Goal: Navigation & Orientation: Understand site structure

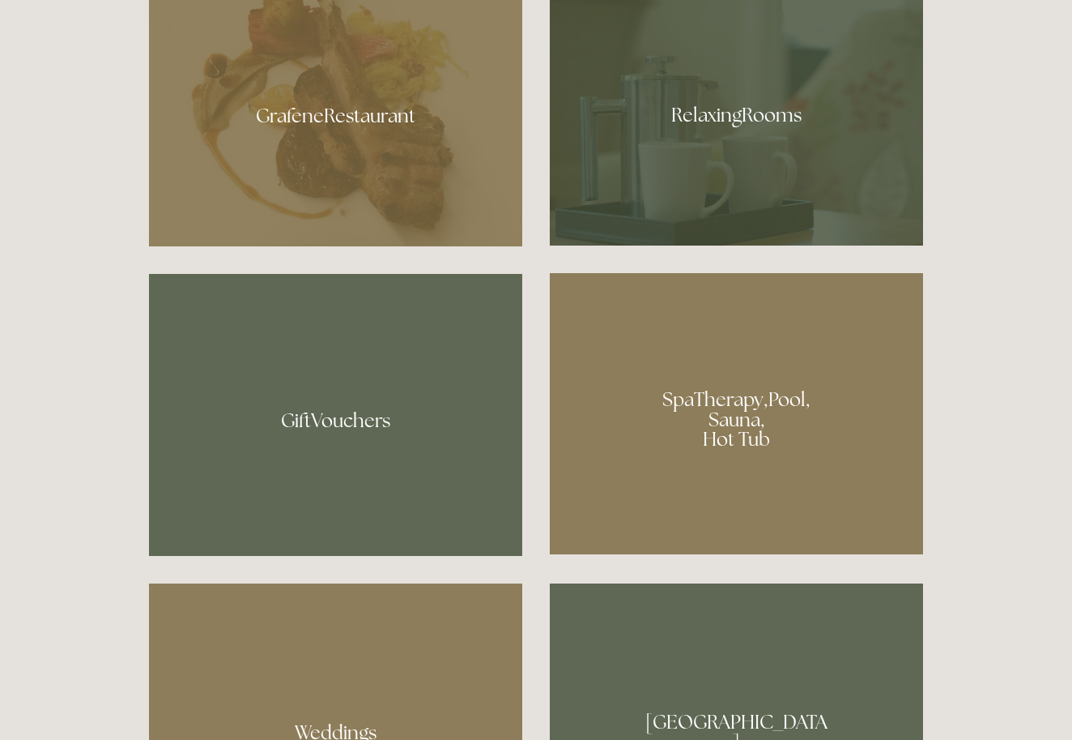
scroll to position [1140, 0]
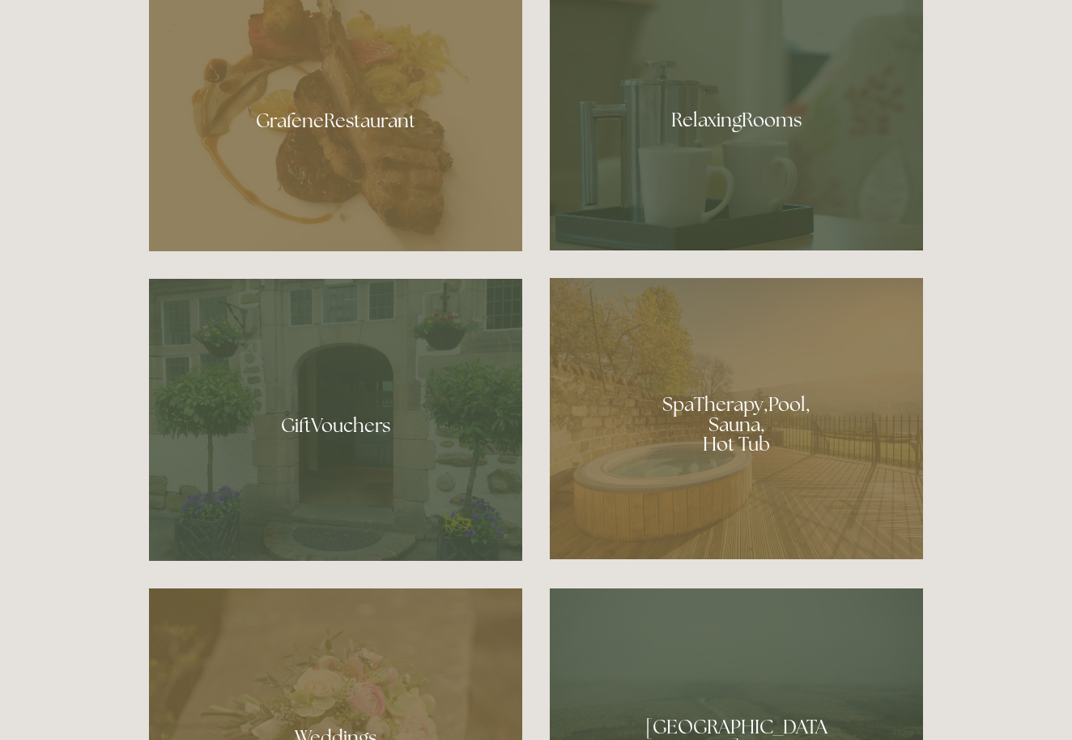
click at [356, 121] on div at bounding box center [335, 114] width 373 height 273
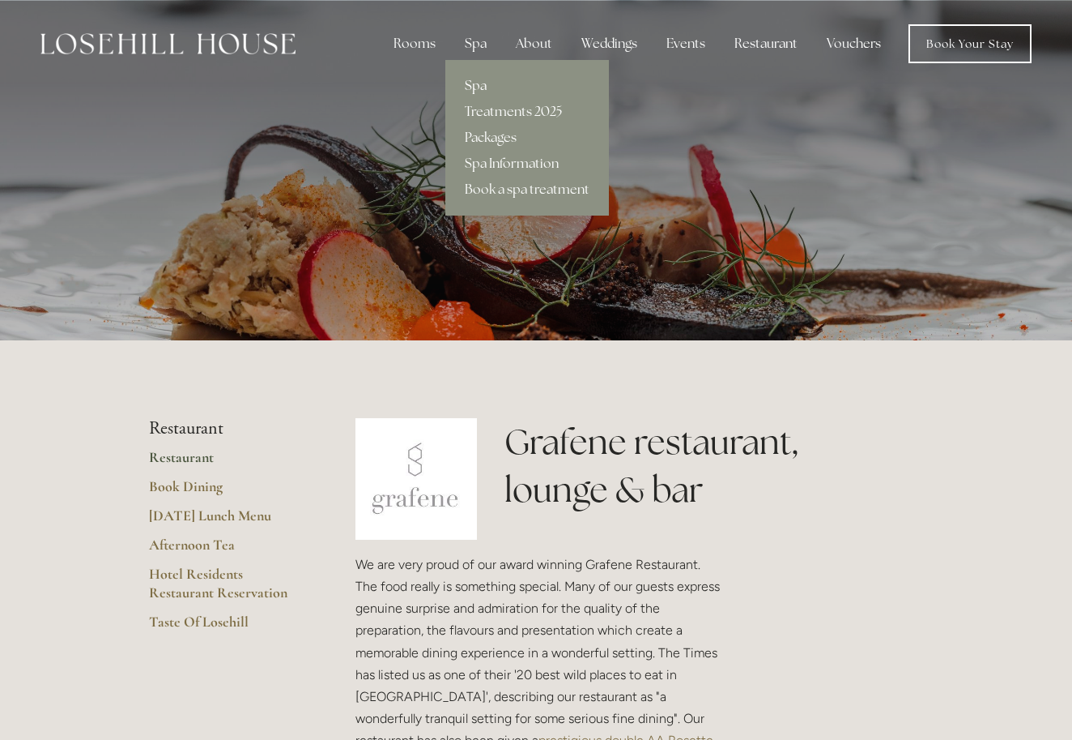
click at [476, 83] on link "Spa" at bounding box center [527, 86] width 164 height 26
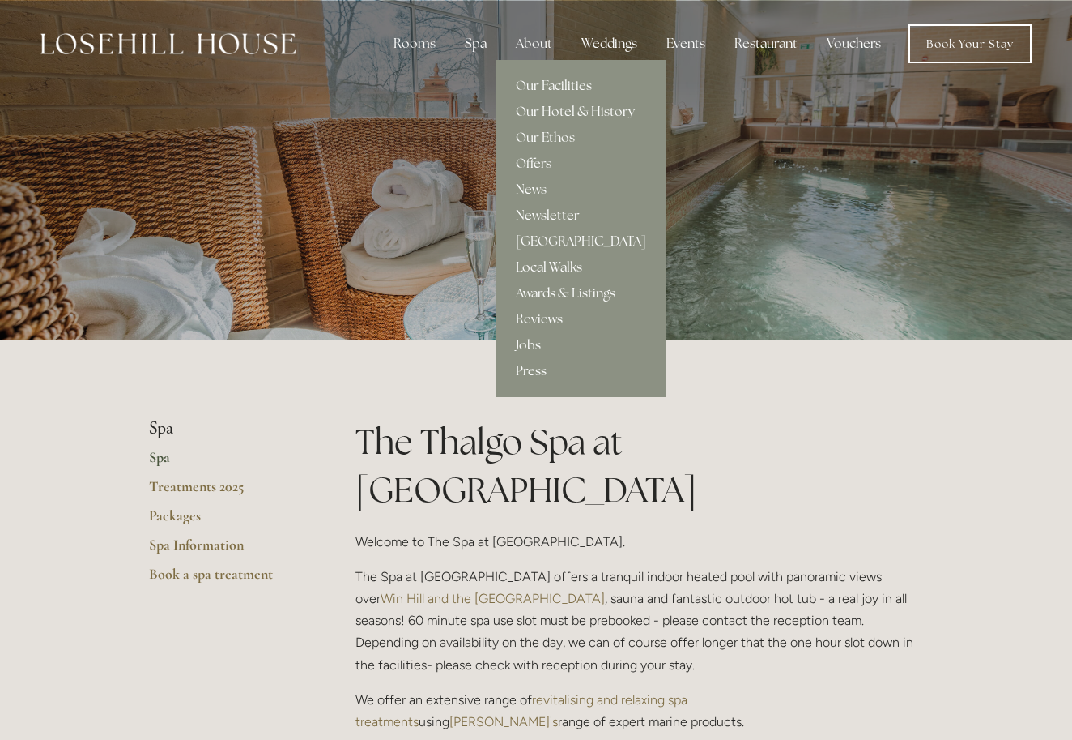
click at [557, 262] on link "Local Walks" at bounding box center [581, 267] width 169 height 26
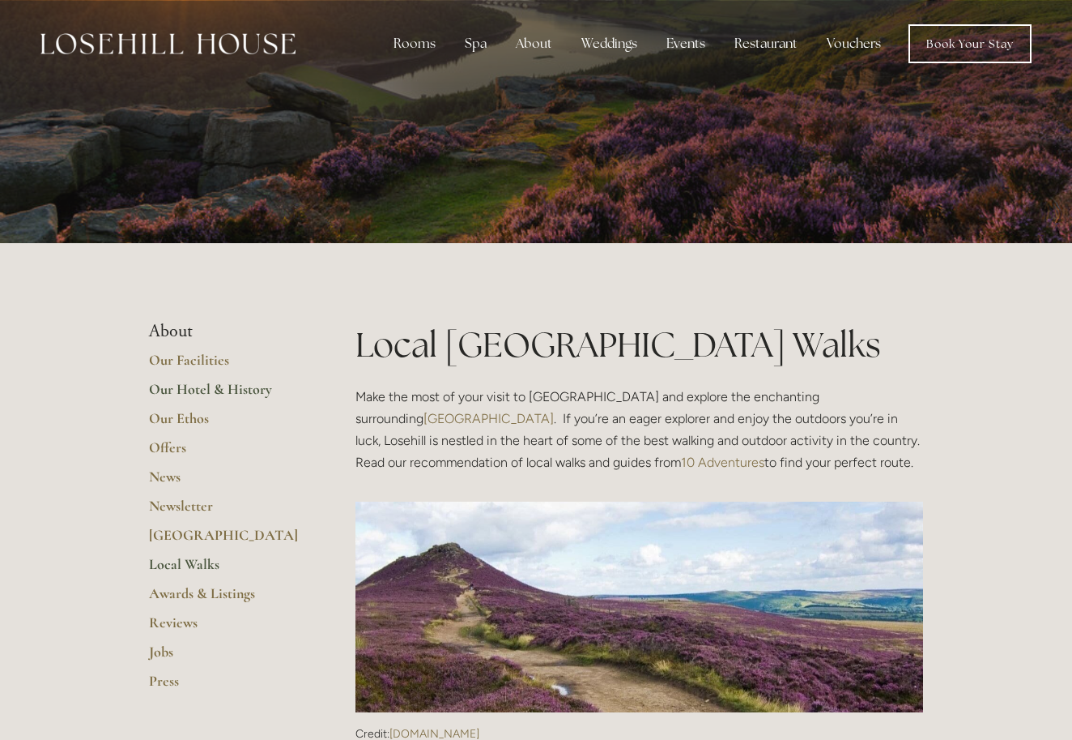
click at [196, 385] on link "Our Hotel & History" at bounding box center [226, 394] width 155 height 29
